Goal: Information Seeking & Learning: Learn about a topic

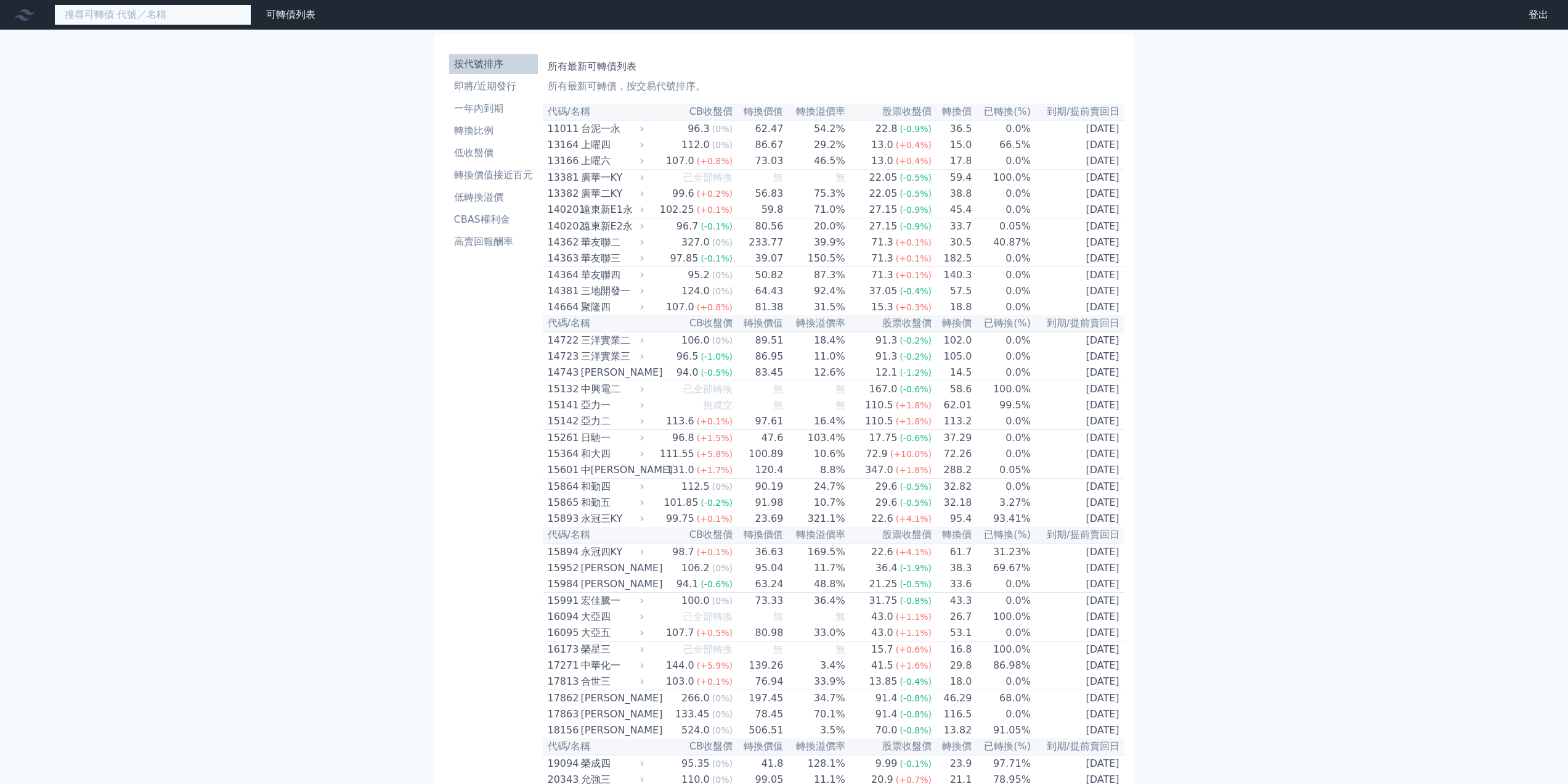
click at [195, 15] on input at bounding box center [152, 15] width 197 height 21
click at [164, 16] on input "2436" at bounding box center [152, 15] width 197 height 21
type input "2"
type input "J"
type input "偉詮電"
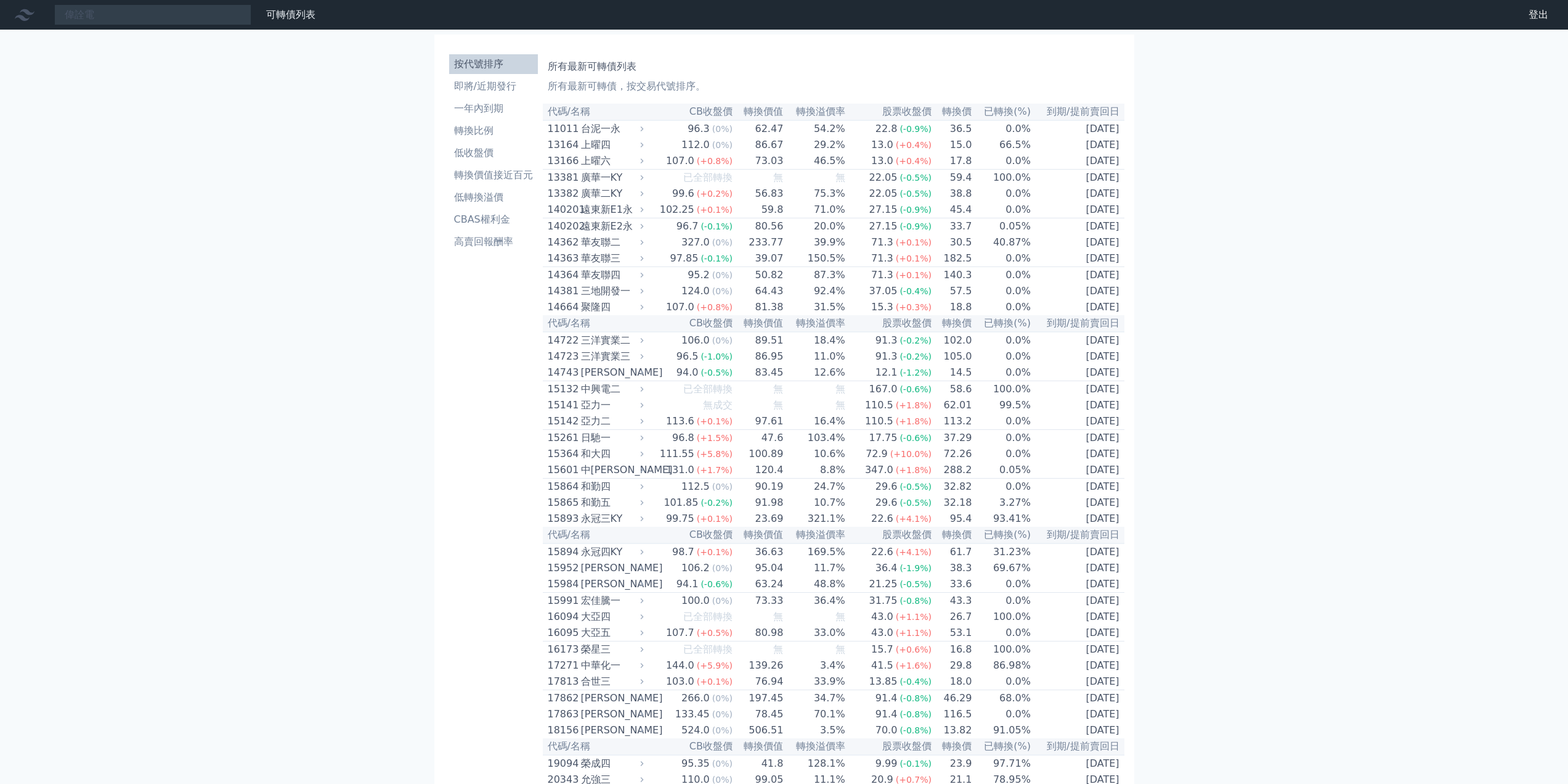
drag, startPoint x: 340, startPoint y: 229, endPoint x: 378, endPoint y: 239, distance: 39.3
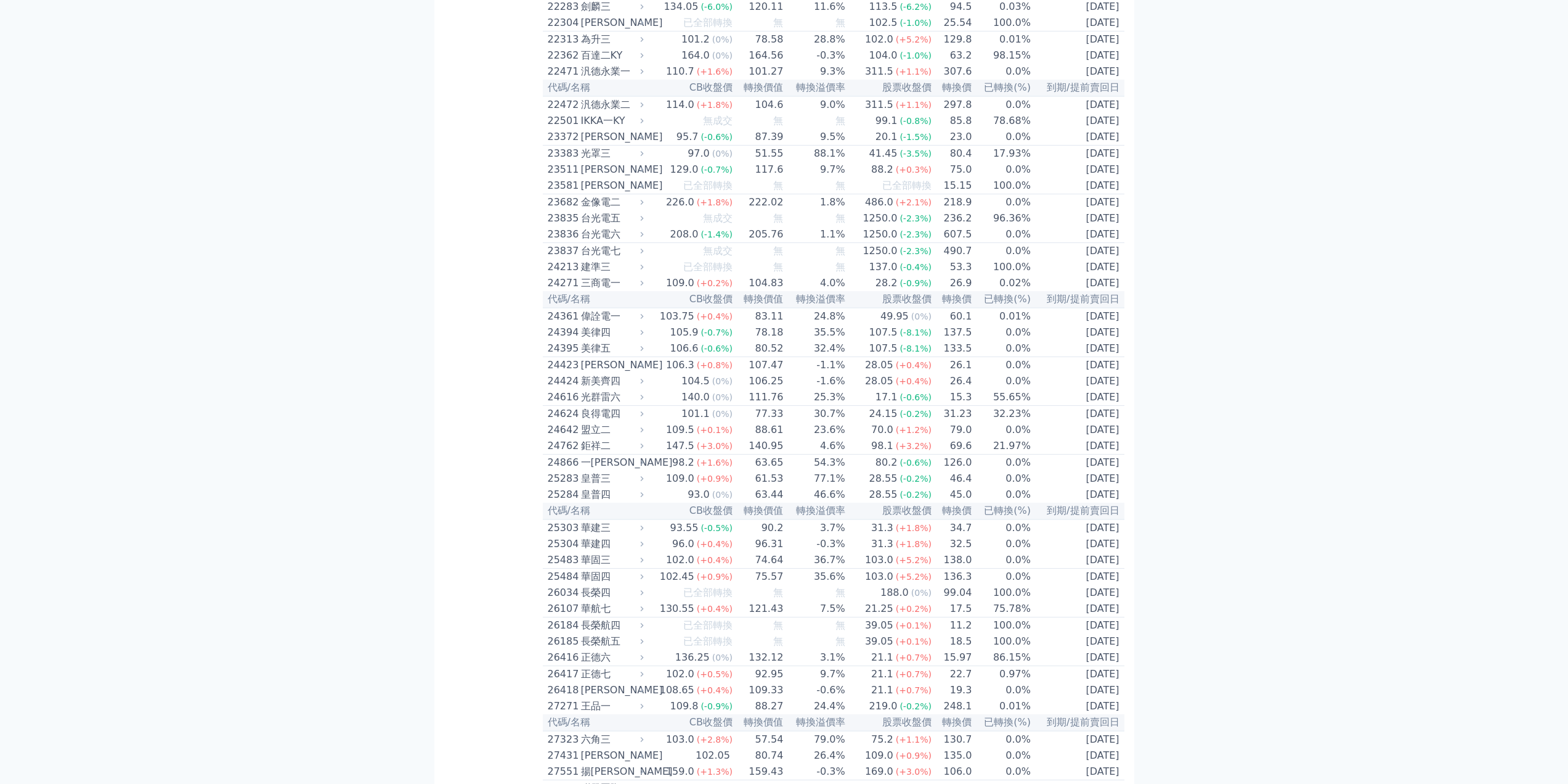
scroll to position [863, 0]
click at [601, 330] on div "偉詮電一" at bounding box center [611, 323] width 61 height 15
click at [645, 327] on icon at bounding box center [642, 322] width 8 height 8
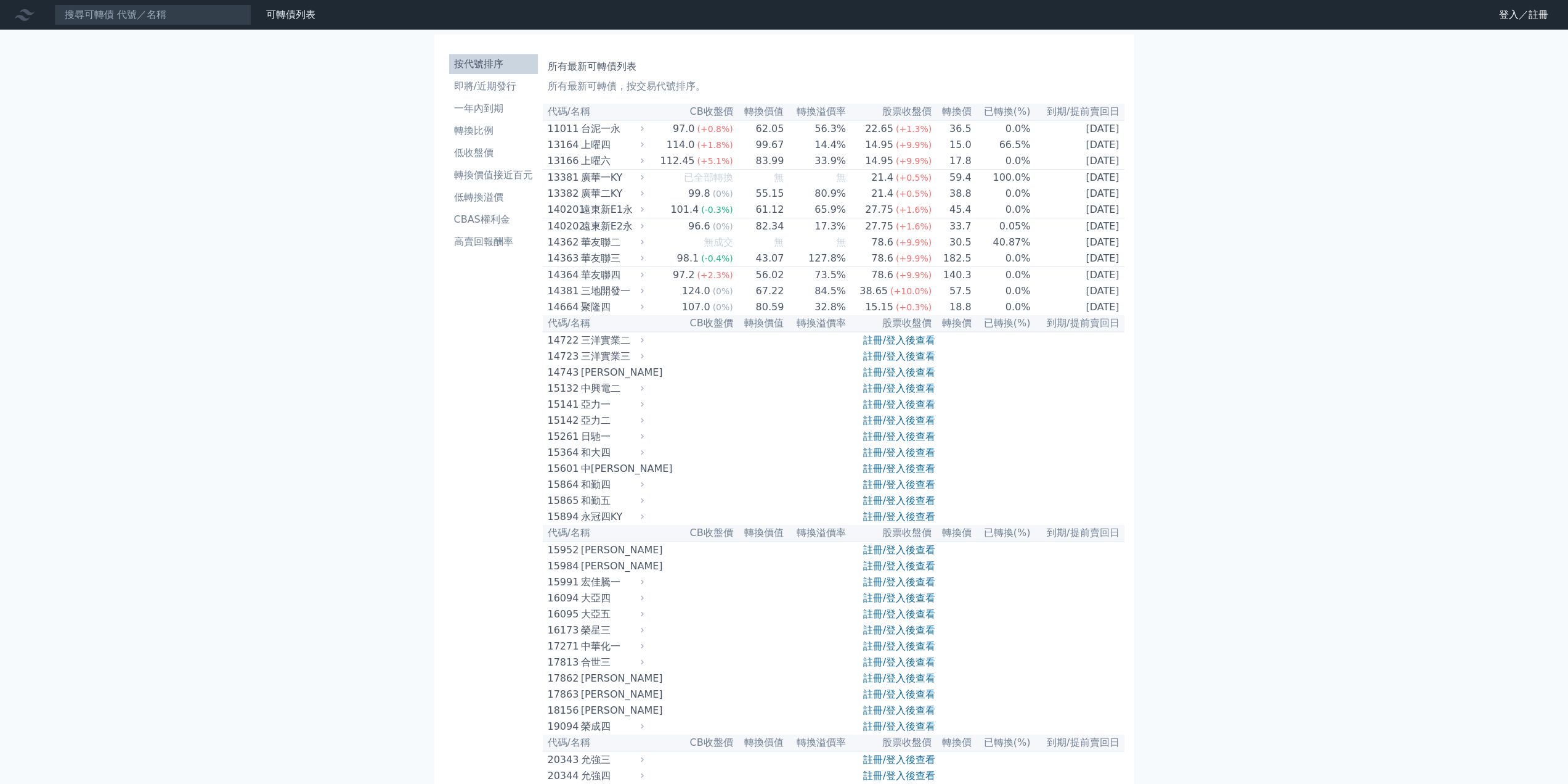
scroll to position [863, 0]
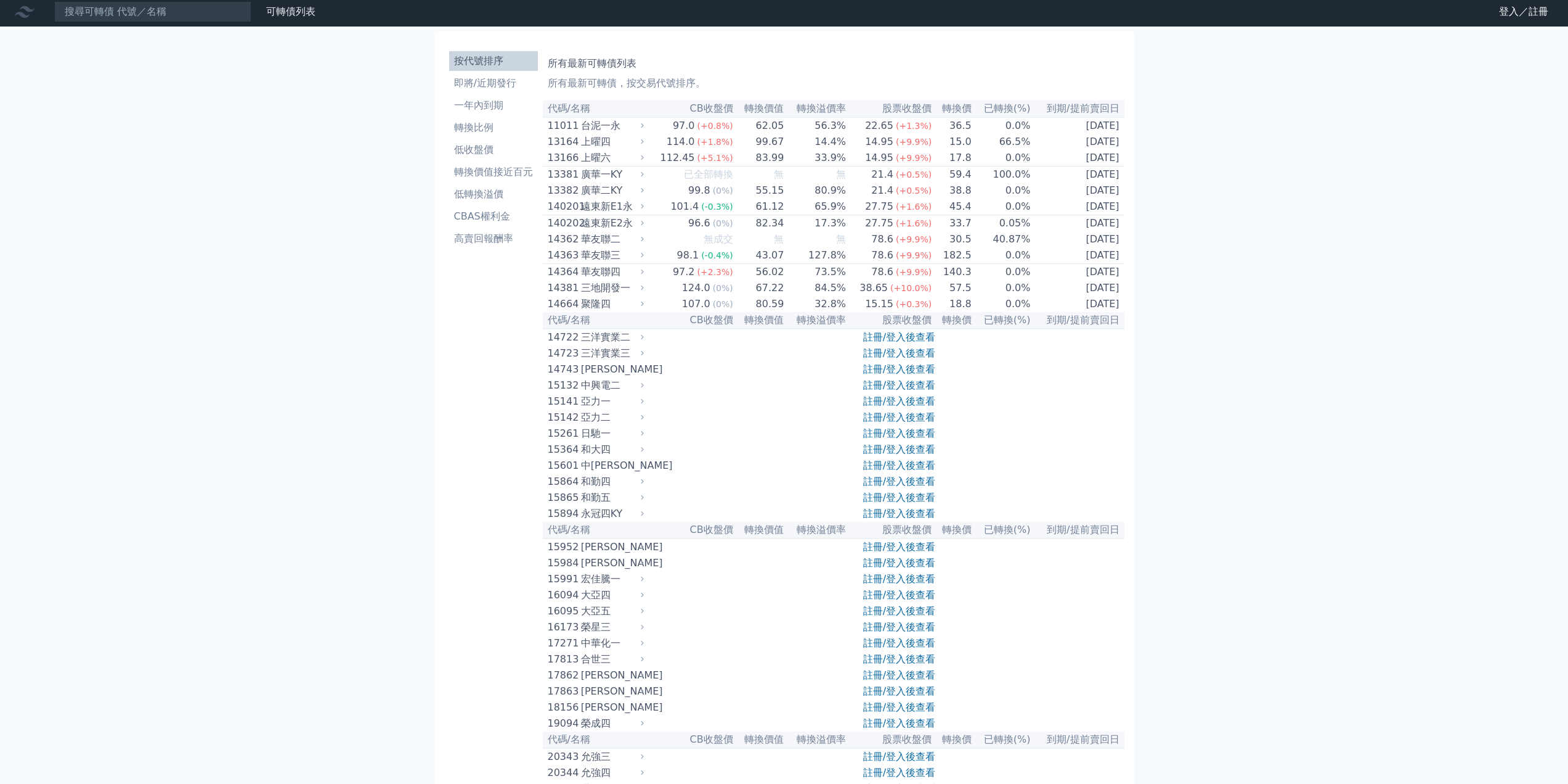
scroll to position [0, 0]
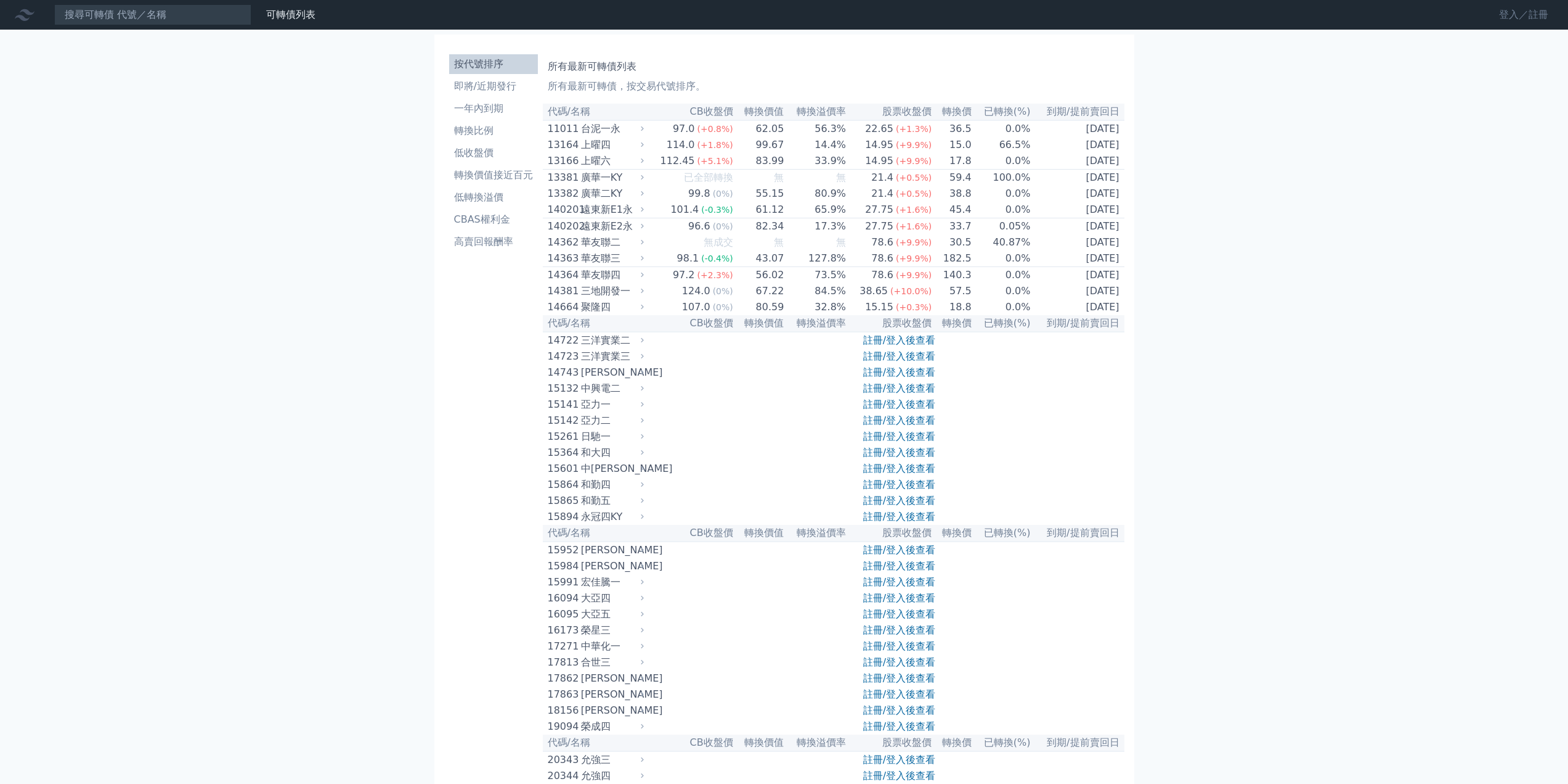
click at [1519, 19] on link "登入／註冊" at bounding box center [1524, 15] width 69 height 20
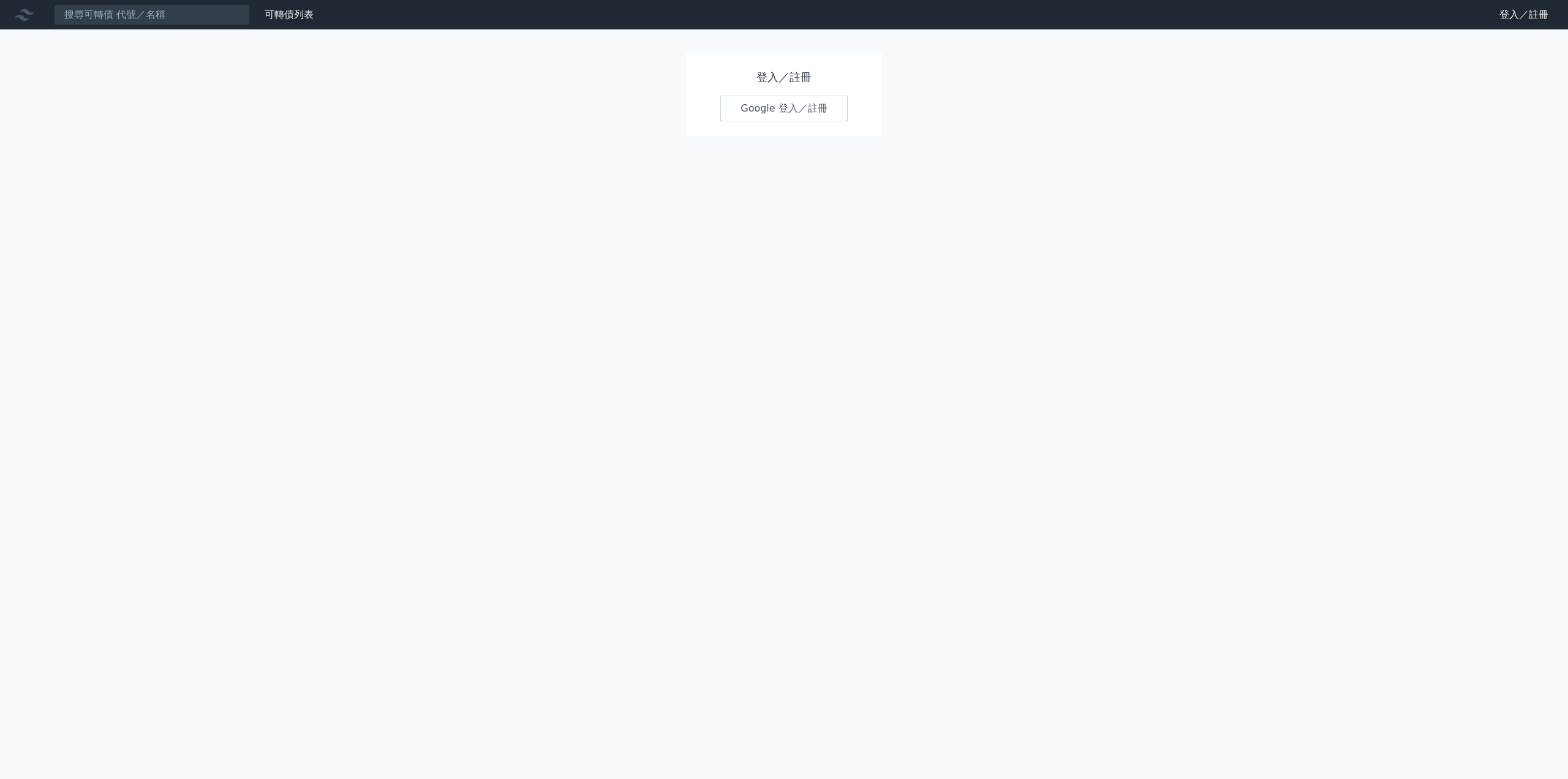
click at [768, 110] on link "Google 登入／註冊" at bounding box center [784, 108] width 128 height 26
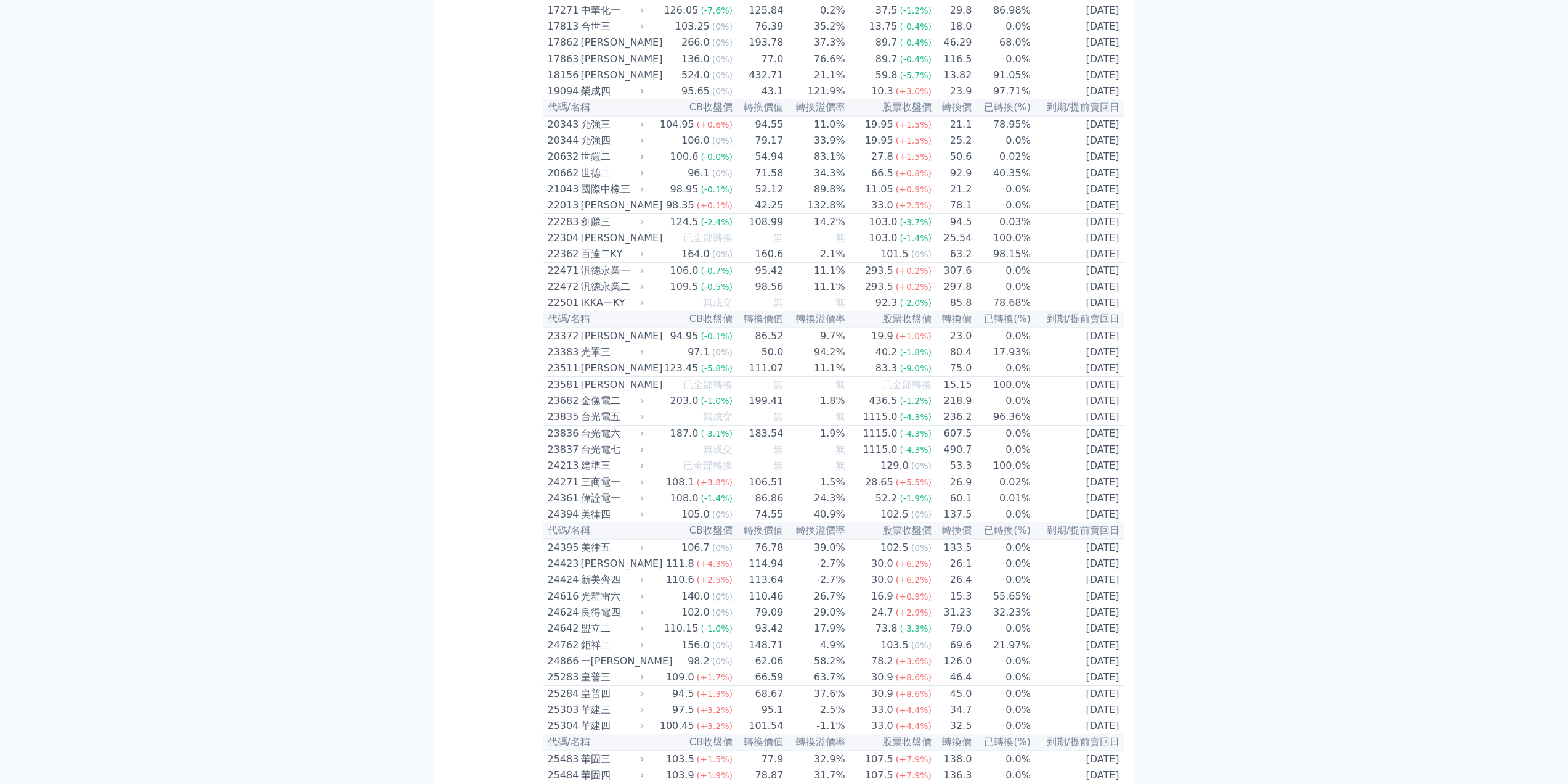
scroll to position [678, 0]
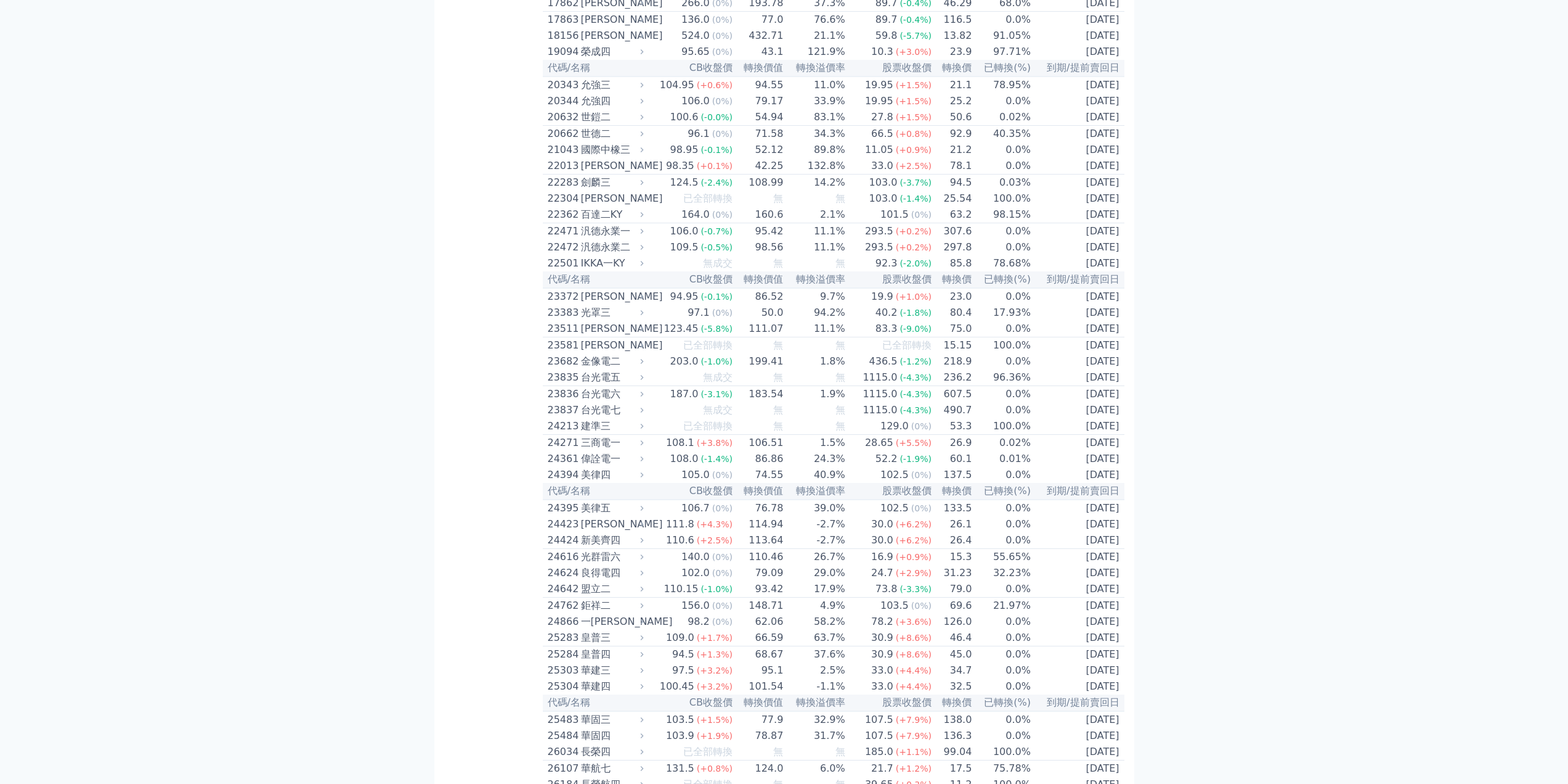
click at [609, 466] on div "偉詮電一" at bounding box center [611, 458] width 61 height 15
click at [662, 466] on td "108.0 (-1.4%)" at bounding box center [689, 459] width 86 height 16
click at [728, 464] on span "(-1.4%)" at bounding box center [716, 459] width 32 height 10
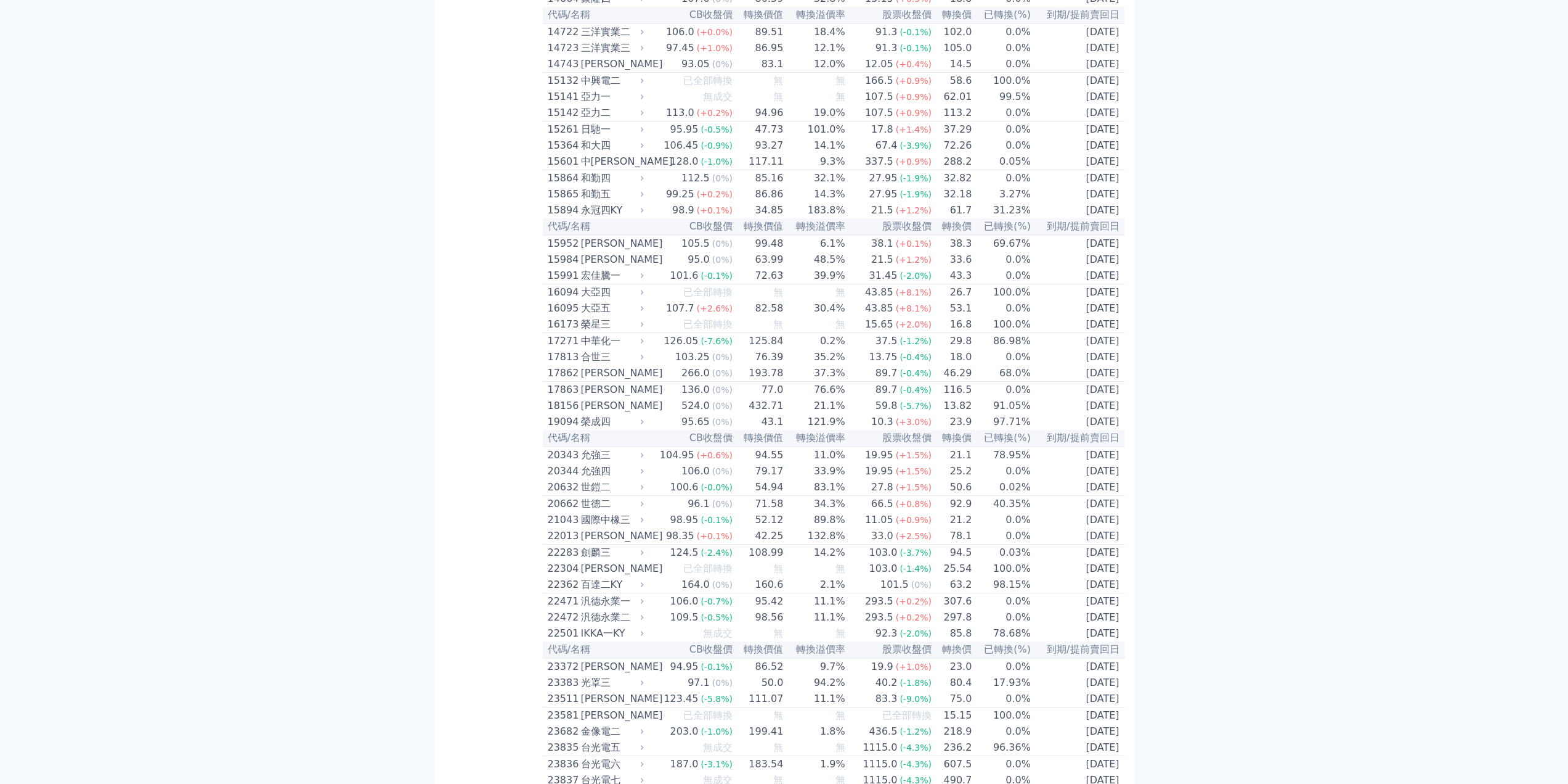
scroll to position [0, 0]
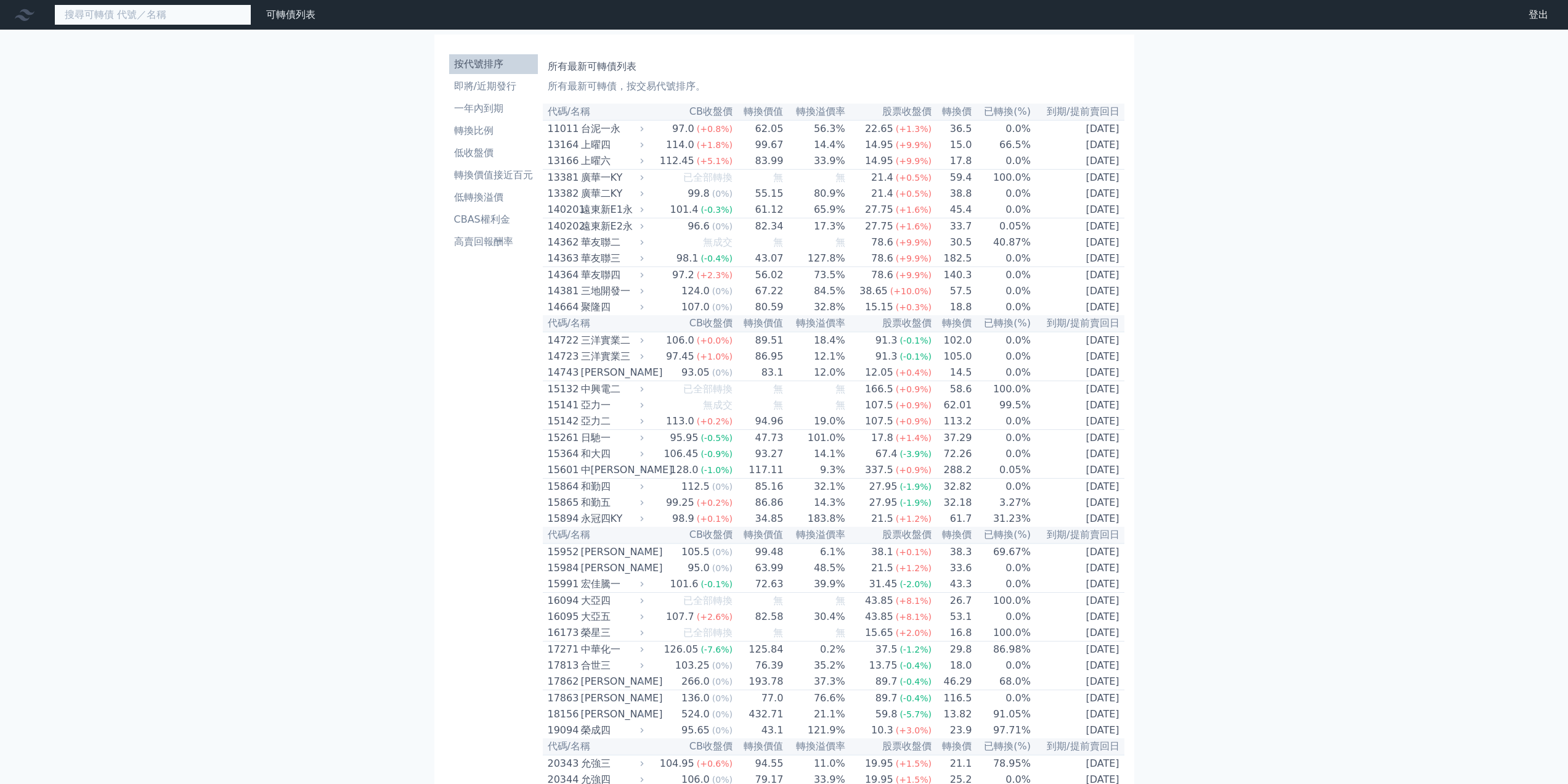
click at [154, 15] on input at bounding box center [152, 15] width 197 height 21
type input "2436"
click at [154, 15] on input "2436" at bounding box center [152, 15] width 197 height 21
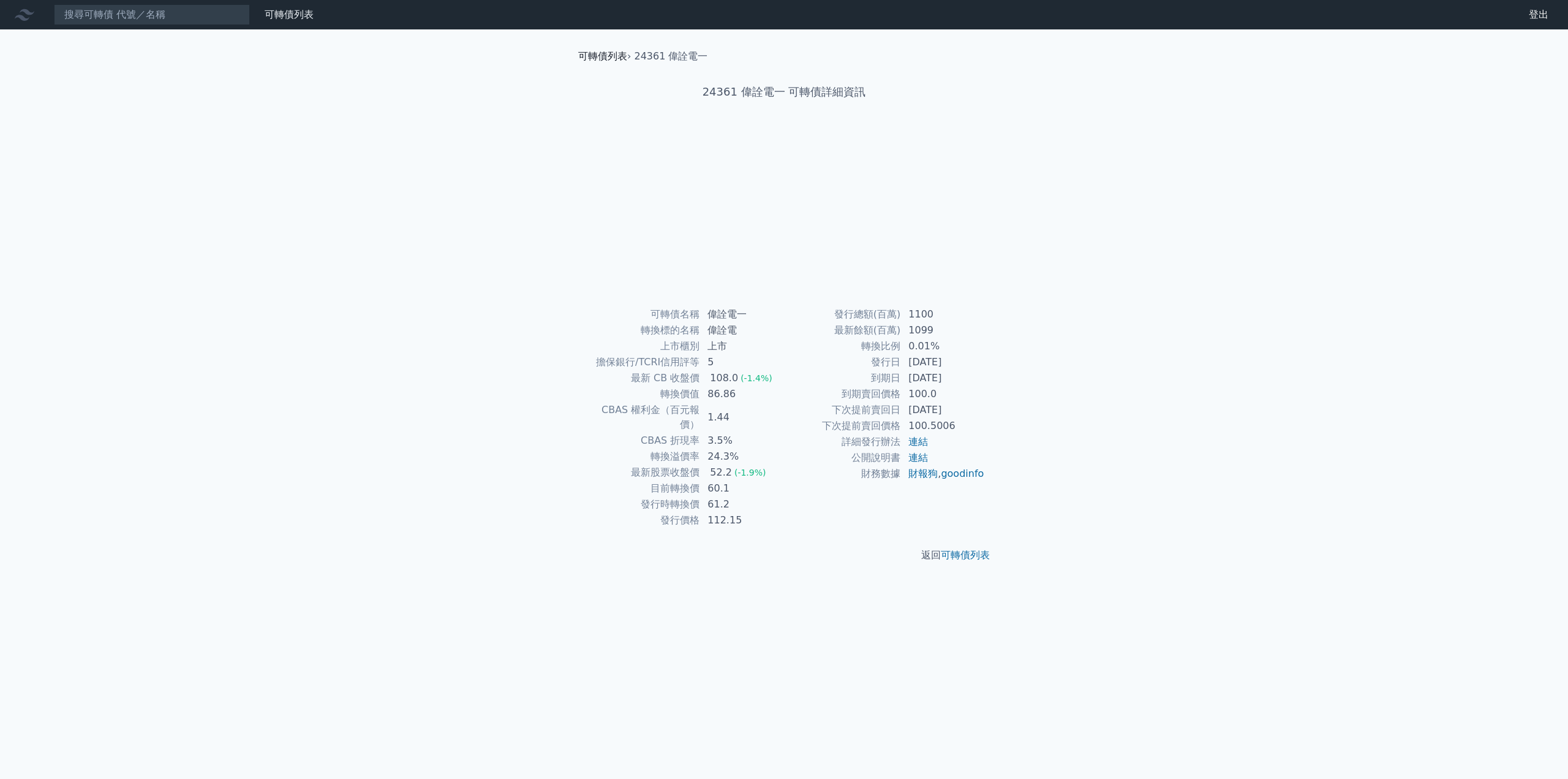
click at [608, 54] on link "可轉債列表" at bounding box center [603, 56] width 49 height 12
